Goal: Transaction & Acquisition: Purchase product/service

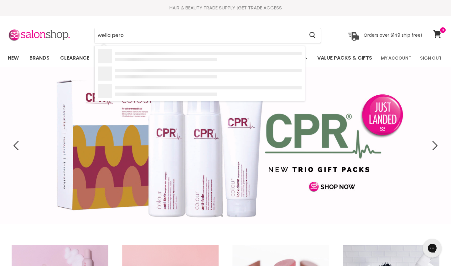
type input "wella perox"
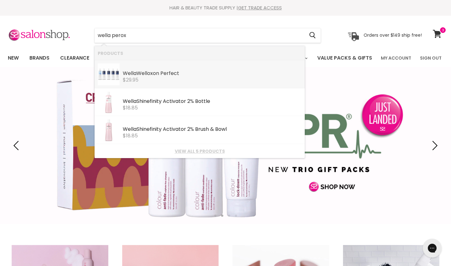
click at [218, 82] on link "Wella Welloxon Perfect Wella Professional $29.95" at bounding box center [200, 74] width 204 height 22
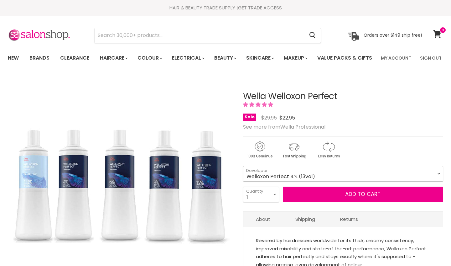
click at [327, 181] on select "Welloxon Perfect 4% (13vol) Welloxon Perfect Pastel 1.9% (6vol) Welloxon Perfec…" at bounding box center [343, 174] width 200 height 16
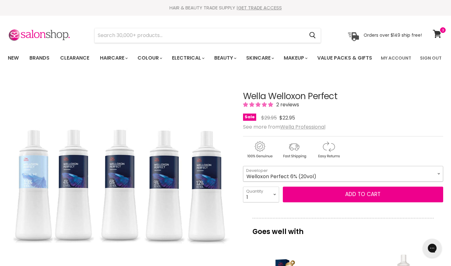
select select "Welloxon Perfect 6% (20vol)"
select select "4"
type input "4"
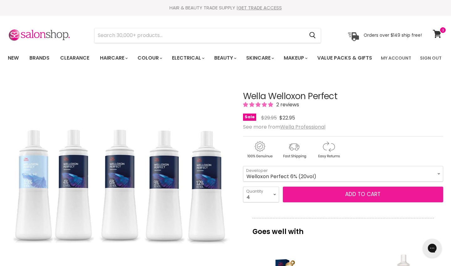
click at [366, 202] on button "Add to cart" at bounding box center [363, 195] width 160 height 16
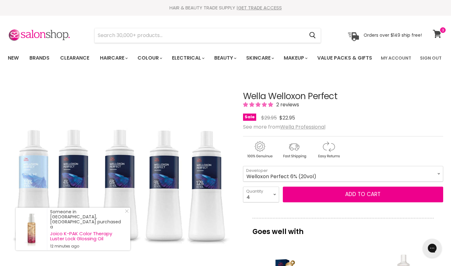
click at [437, 34] on icon at bounding box center [437, 34] width 8 height 8
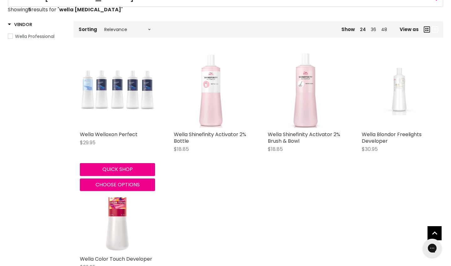
click at [124, 122] on img "Main content" at bounding box center [117, 90] width 75 height 75
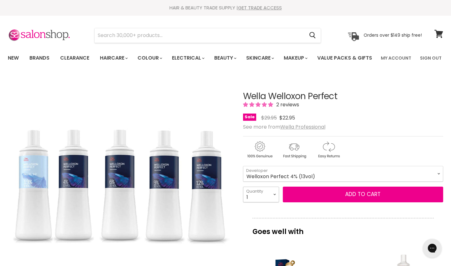
select select "4"
type input "4"
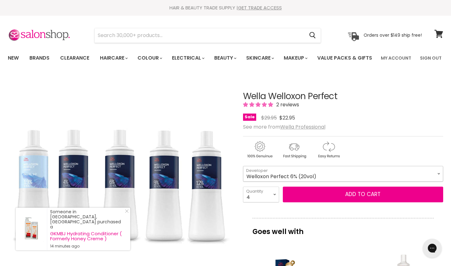
select select "Welloxon Perfect 6% (20vol)"
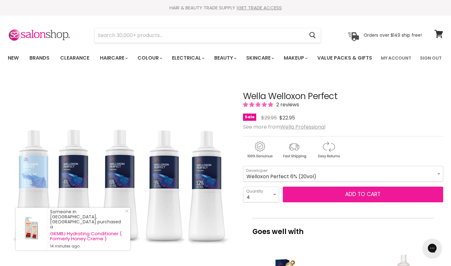
click at [359, 202] on button "Add to cart" at bounding box center [363, 195] width 160 height 16
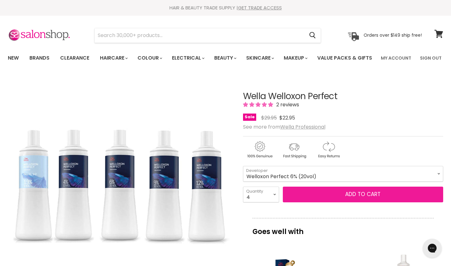
click at [366, 202] on button "Add to cart" at bounding box center [363, 195] width 160 height 16
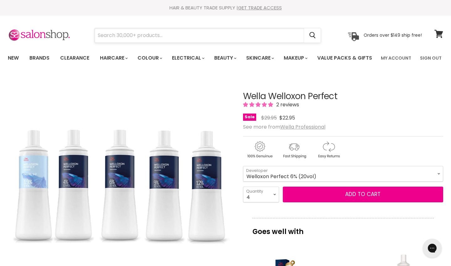
click at [253, 34] on input "Search" at bounding box center [200, 35] width 210 height 14
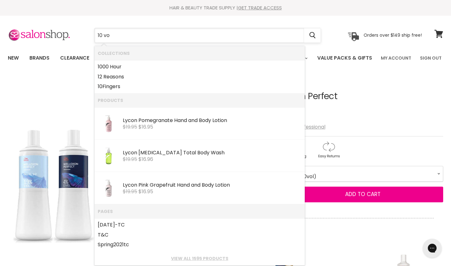
type input "10 vol"
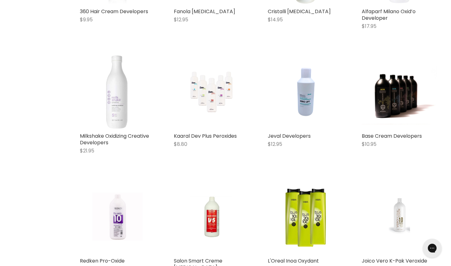
scroll to position [214, 0]
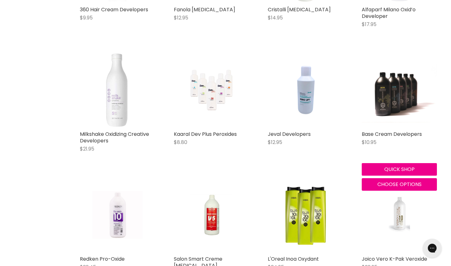
click at [395, 122] on img "Main content" at bounding box center [399, 90] width 75 height 64
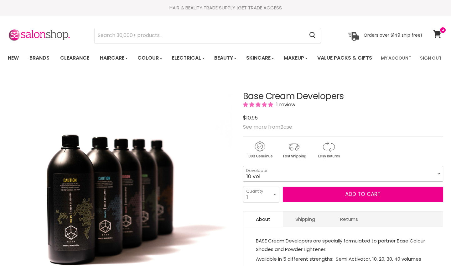
select select "10 Vol"
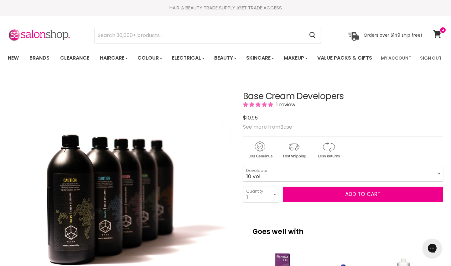
select select "4"
type input "4"
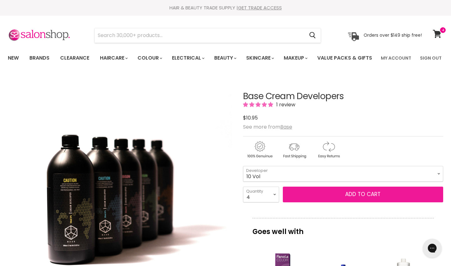
click at [369, 202] on button "Add to cart" at bounding box center [363, 195] width 160 height 16
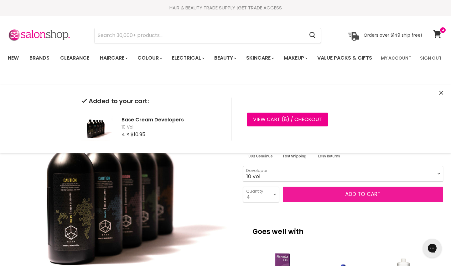
click at [359, 202] on button "Add to cart" at bounding box center [363, 195] width 160 height 16
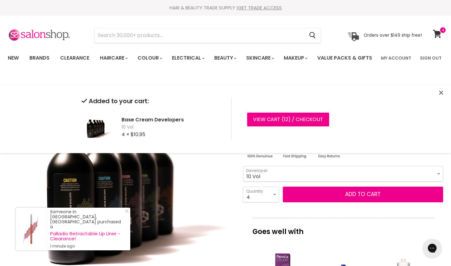
click at [350, 235] on div "Base Cream Developers 1 review $10.95 $10.95 See more from Base Semi Activator …" at bounding box center [343, 270] width 200 height 389
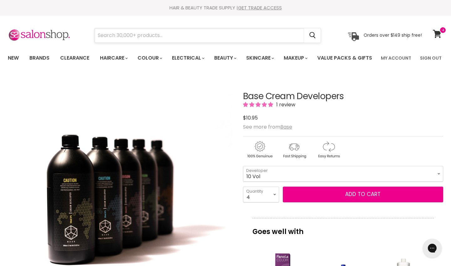
click at [151, 35] on input "Search" at bounding box center [200, 35] width 210 height 14
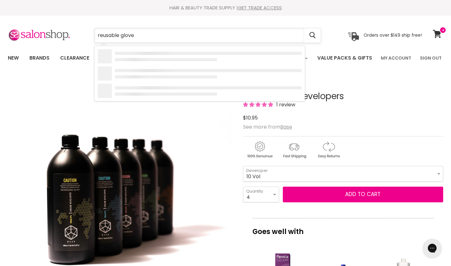
type input "reusable gloves"
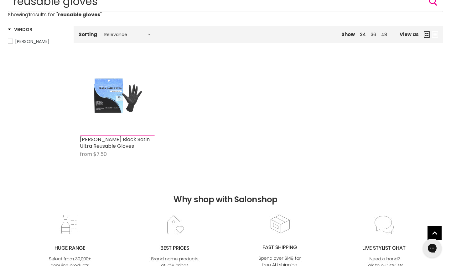
click at [117, 121] on img "Main content" at bounding box center [117, 95] width 50 height 75
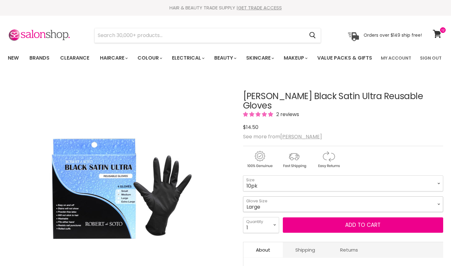
select select "Large"
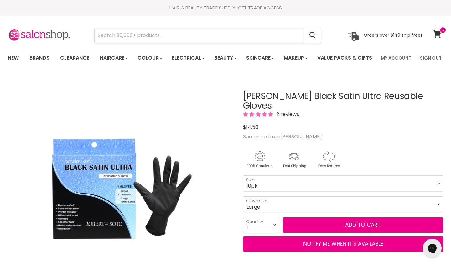
click at [186, 39] on input "Search" at bounding box center [200, 35] width 210 height 14
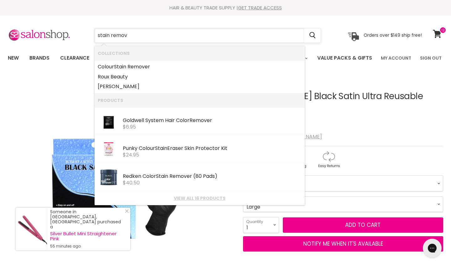
type input "stain remove"
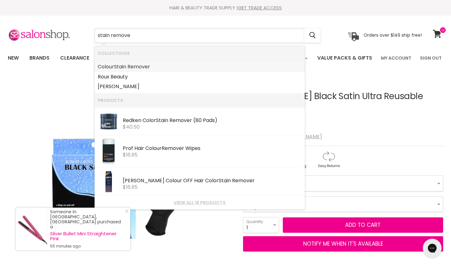
click at [151, 65] on link "Colour Stain Remove r" at bounding box center [200, 67] width 204 height 10
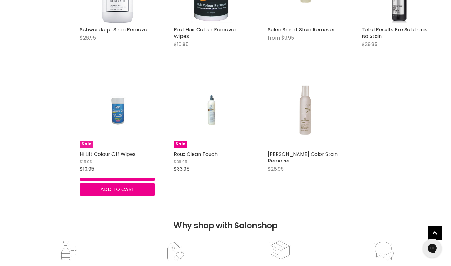
scroll to position [479, 0]
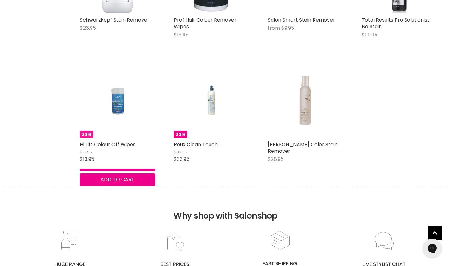
click at [121, 114] on img "Main content" at bounding box center [117, 100] width 50 height 75
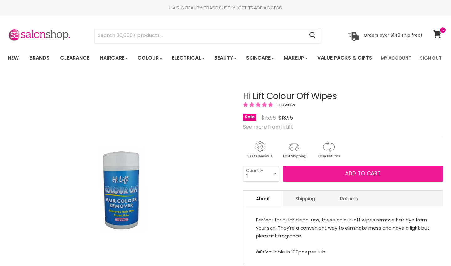
click at [361, 177] on span "Add to cart" at bounding box center [362, 174] width 35 height 8
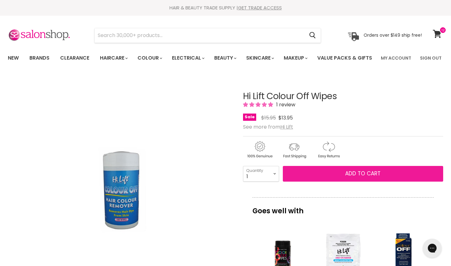
click at [360, 177] on span "Add to cart" at bounding box center [362, 174] width 35 height 8
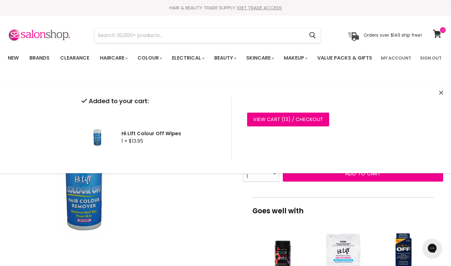
click at [198, 219] on div "Click or scroll to zoom Tap or pinch to zoom" at bounding box center [120, 188] width 224 height 224
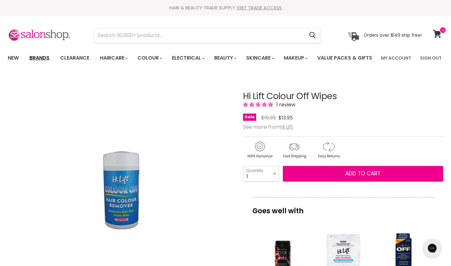
click at [37, 56] on link "Brands" at bounding box center [39, 57] width 29 height 13
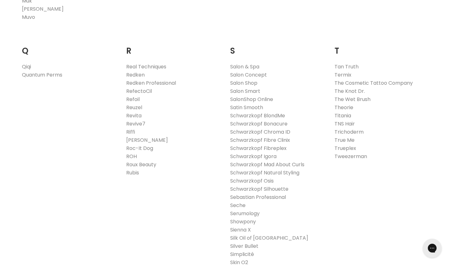
scroll to position [939, 0]
click at [133, 102] on link "Refoil" at bounding box center [132, 98] width 13 height 7
click at [141, 94] on link "RefectoCil" at bounding box center [139, 90] width 26 height 7
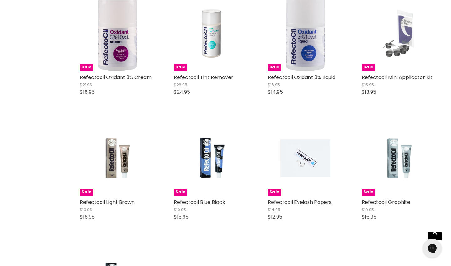
scroll to position [1386, 0]
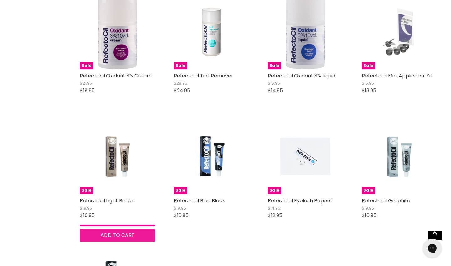
click at [135, 239] on span "Add to cart" at bounding box center [118, 234] width 34 height 7
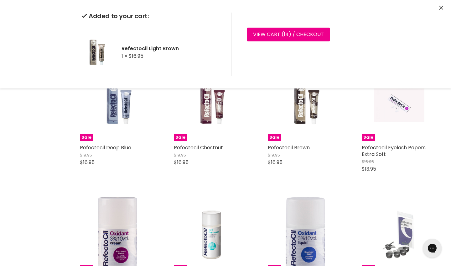
scroll to position [1182, 0]
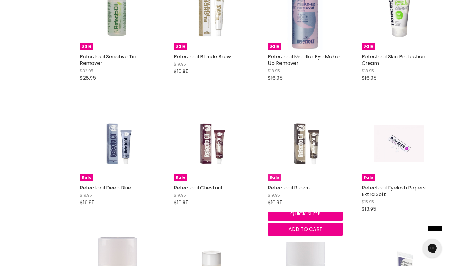
scroll to position [1146, 0]
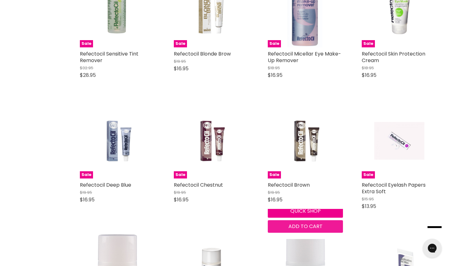
click at [323, 230] on span "Add to cart" at bounding box center [306, 226] width 34 height 7
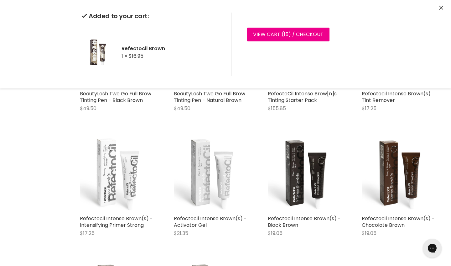
scroll to position [201, 0]
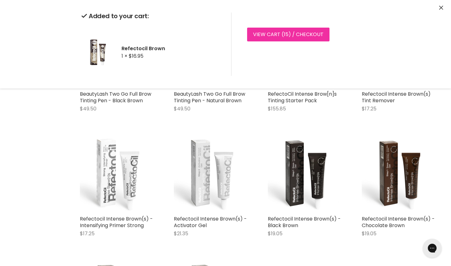
click at [286, 39] on link "View cart ( 15 ) / Checkout" at bounding box center [288, 35] width 82 height 14
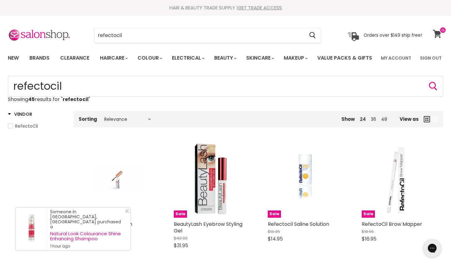
click at [438, 34] on icon at bounding box center [437, 34] width 8 height 8
